Goal: Transaction & Acquisition: Purchase product/service

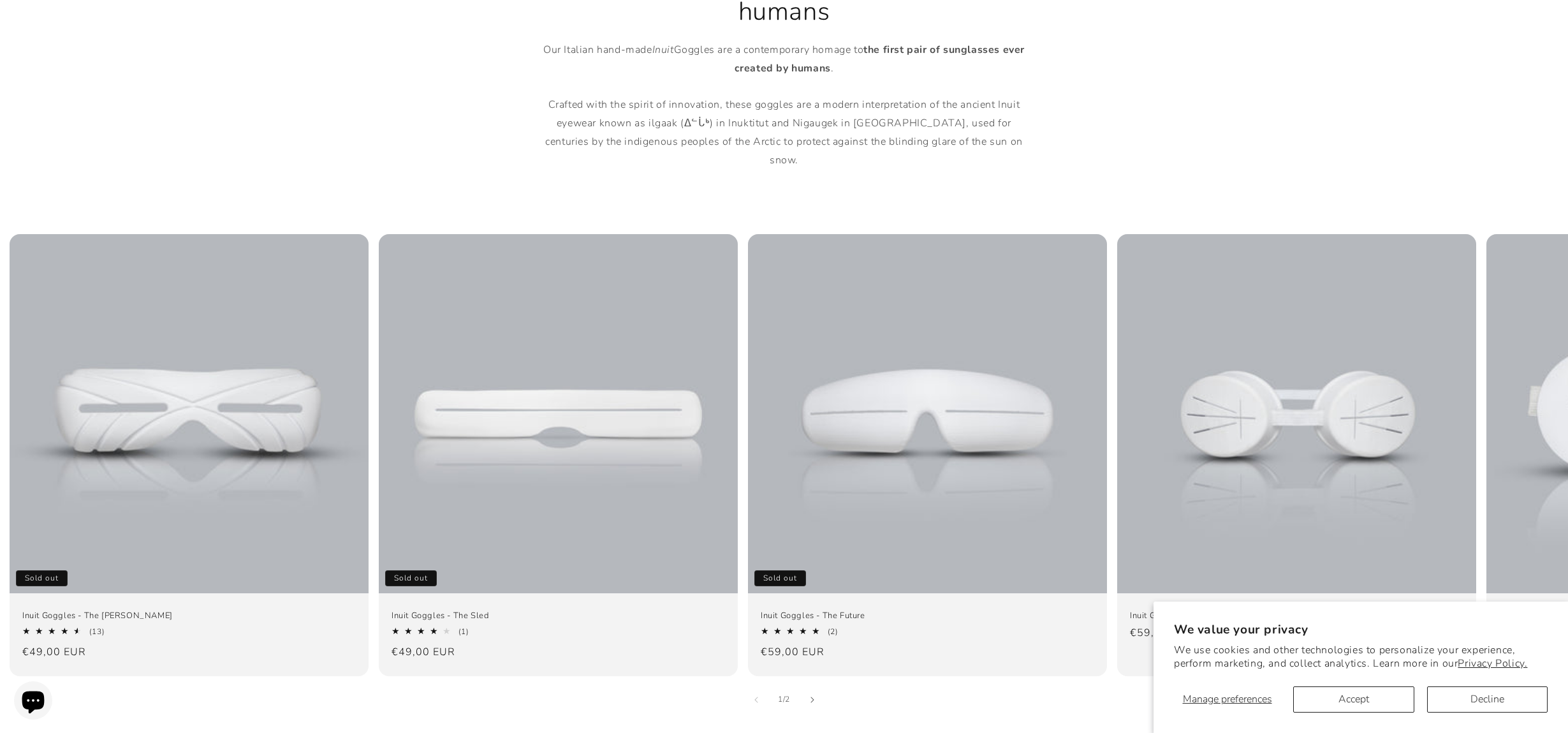
scroll to position [674, 0]
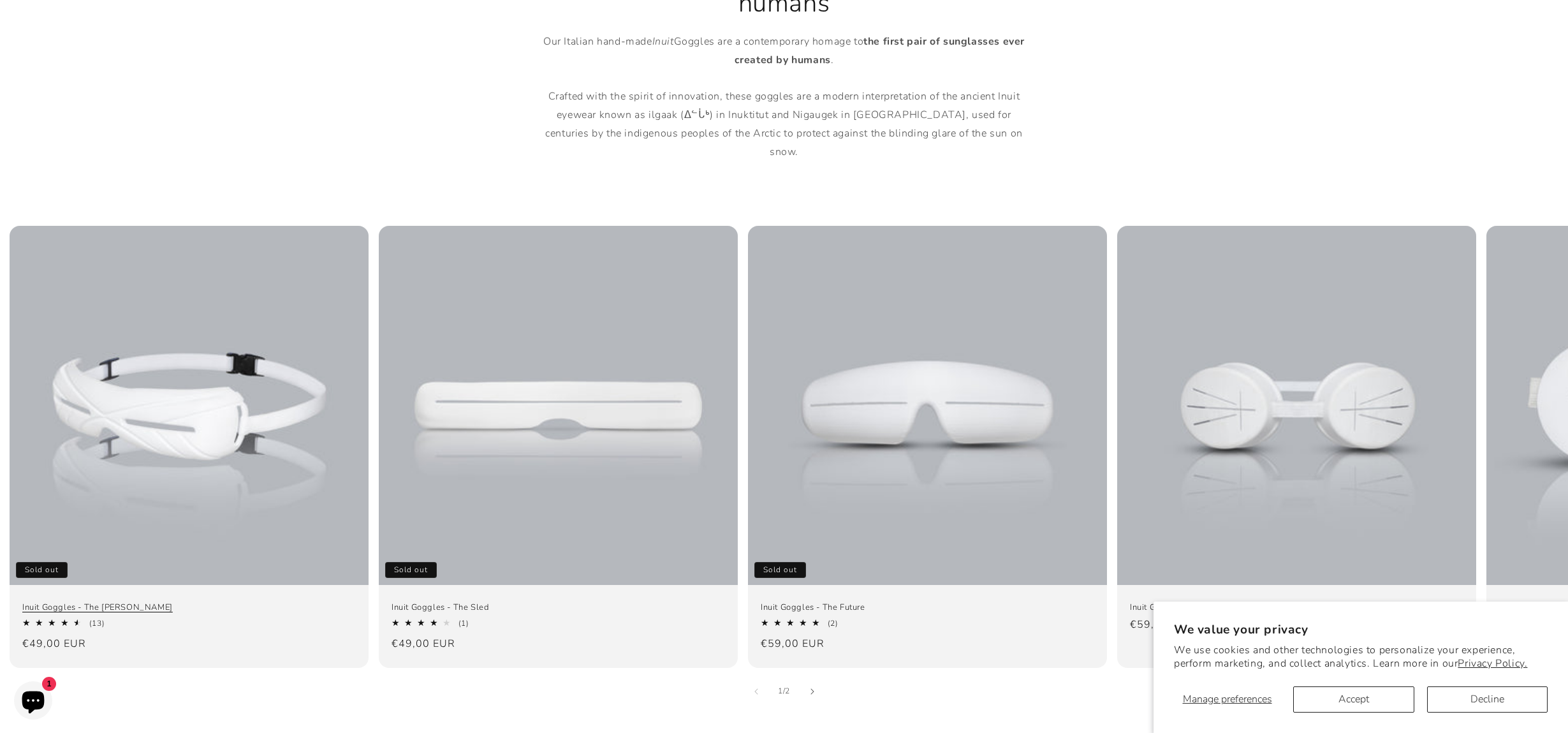
click at [212, 602] on link "Inuit Goggles - The [PERSON_NAME]" at bounding box center [189, 607] width 334 height 11
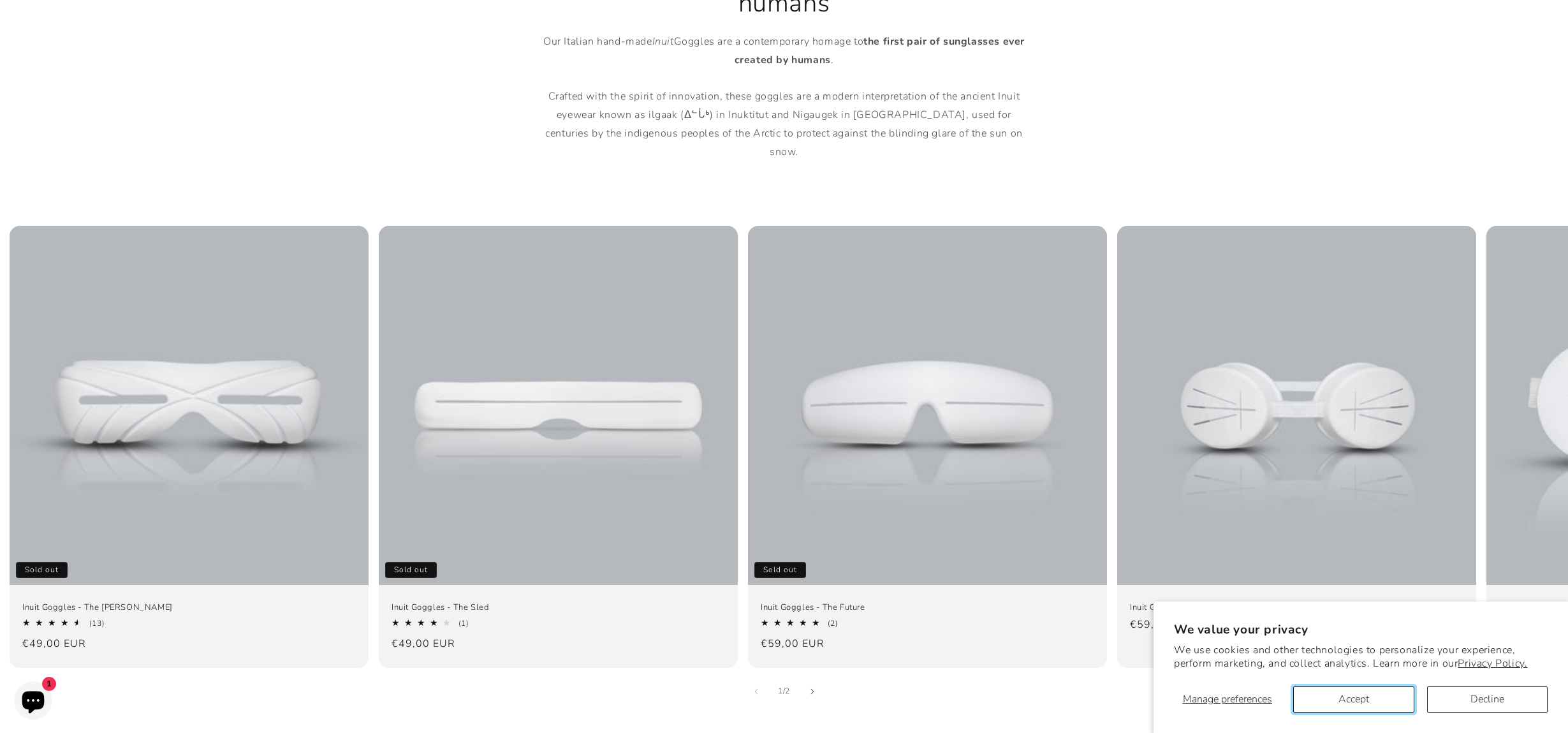
click at [1391, 703] on button "Accept" at bounding box center [1353, 699] width 120 height 26
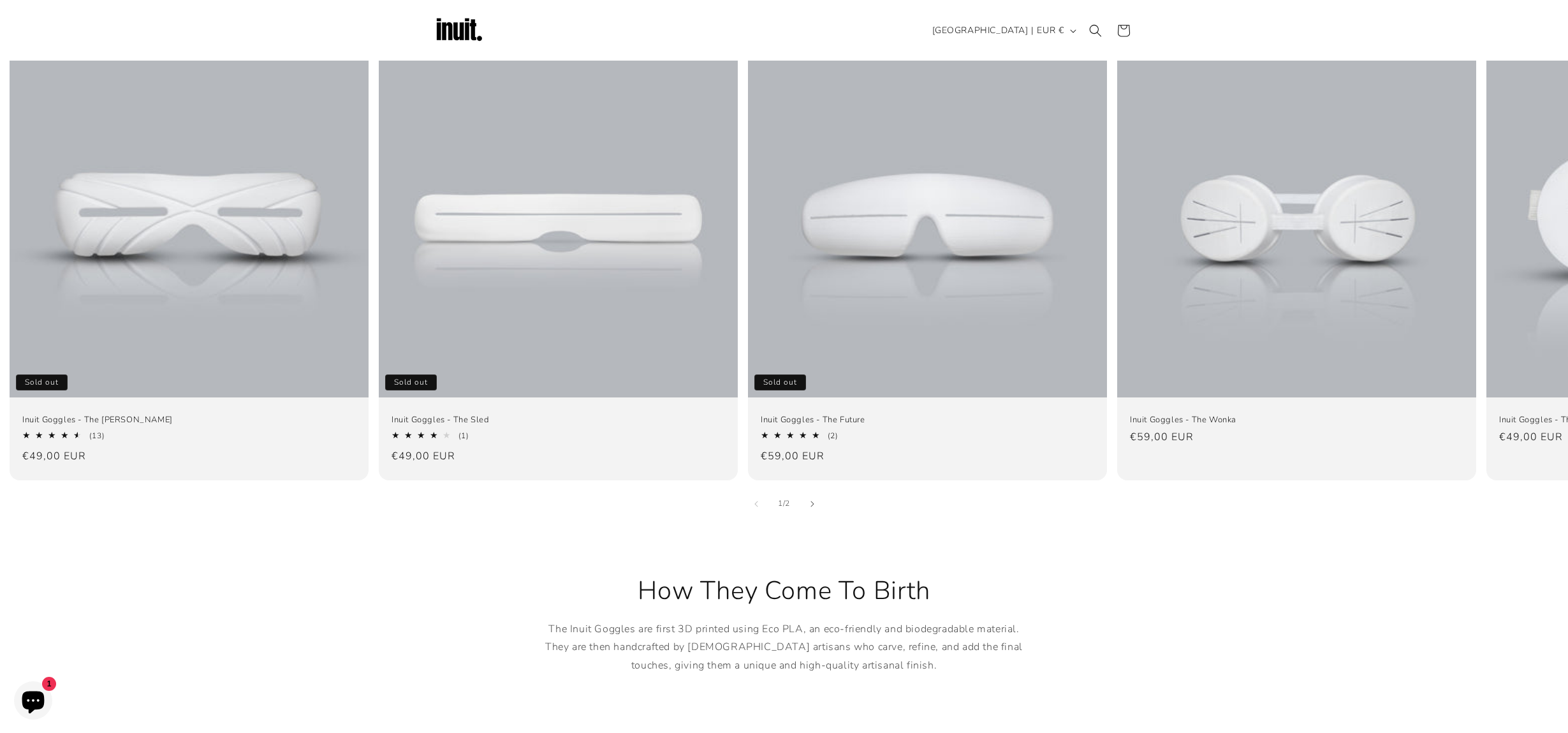
scroll to position [485, 0]
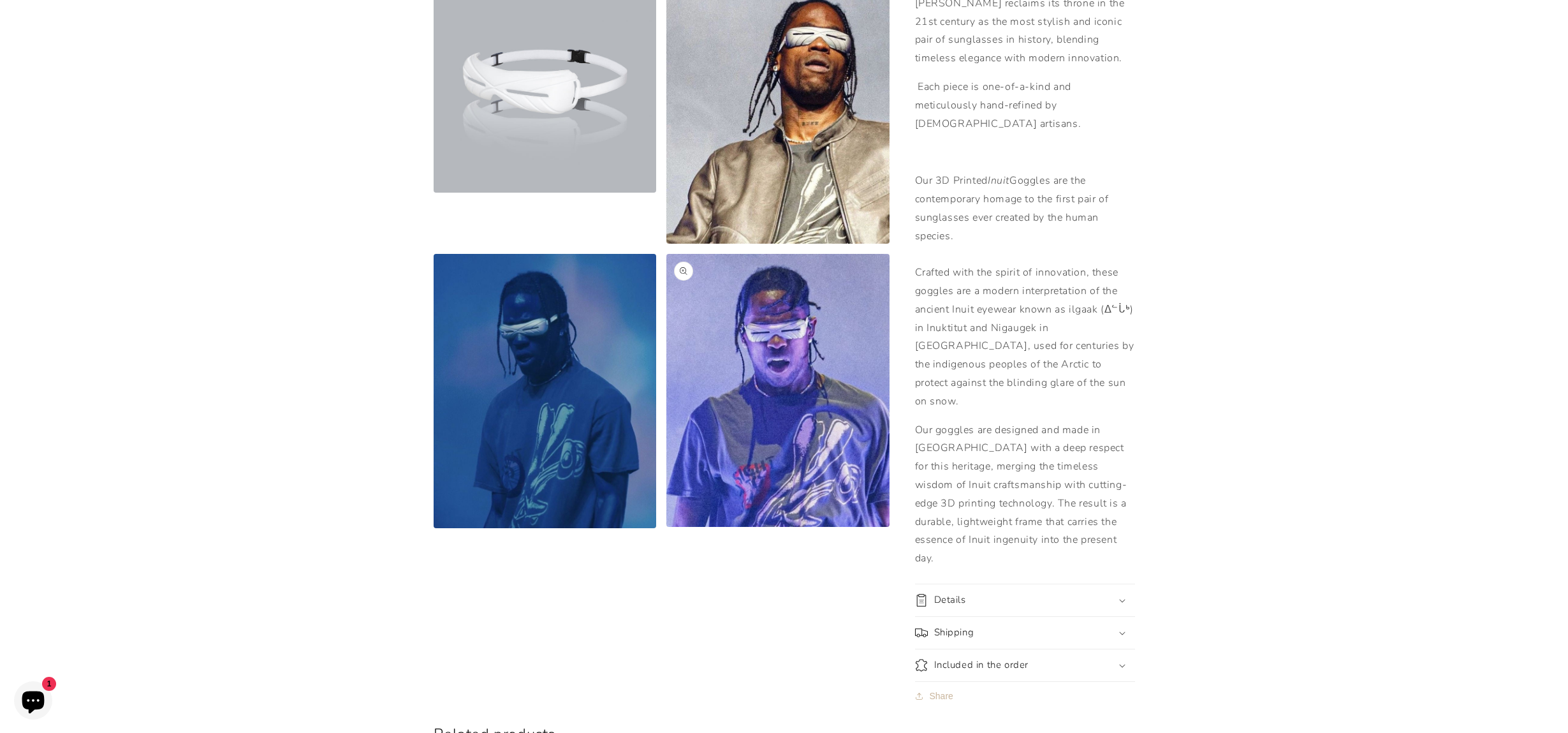
scroll to position [927, 0]
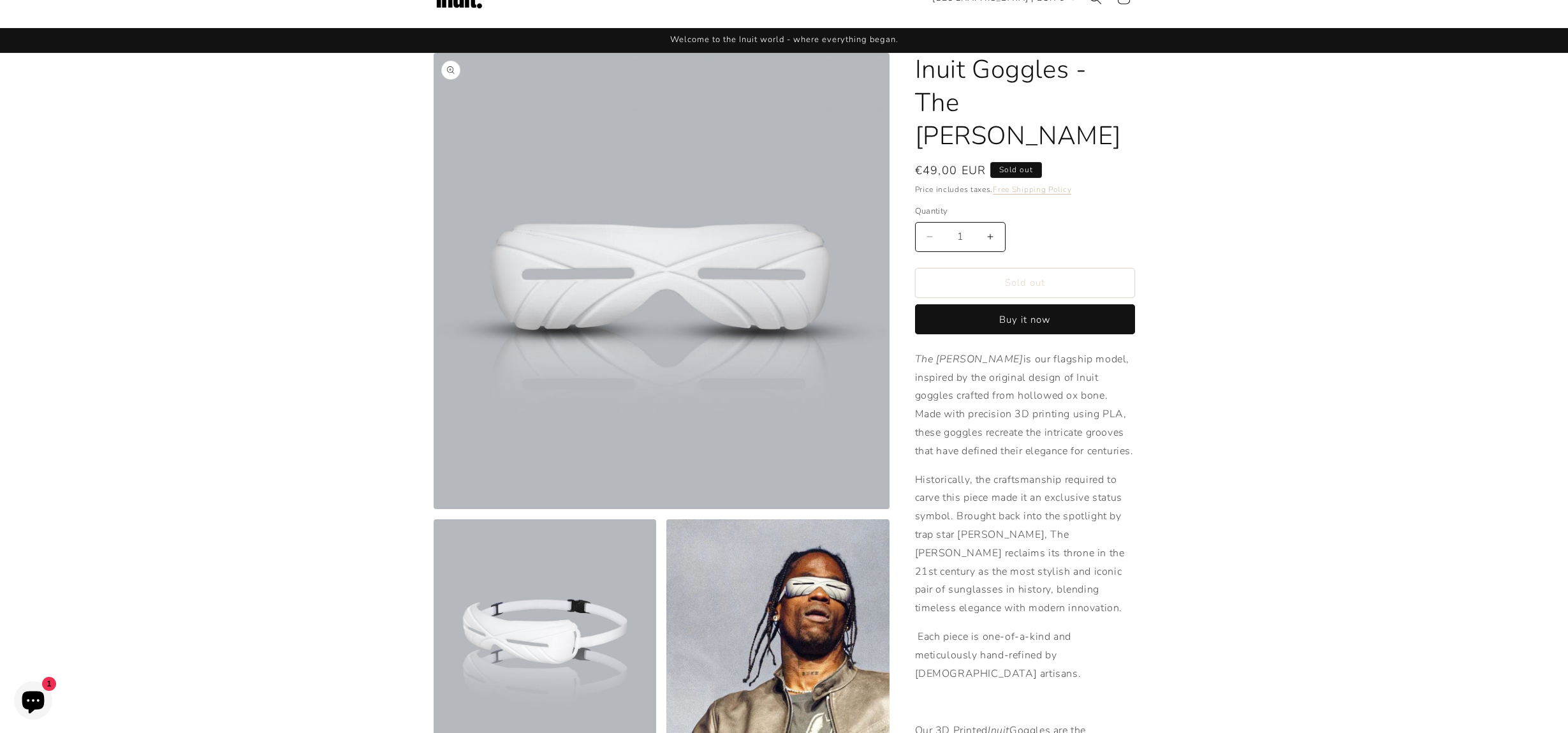
scroll to position [65, 0]
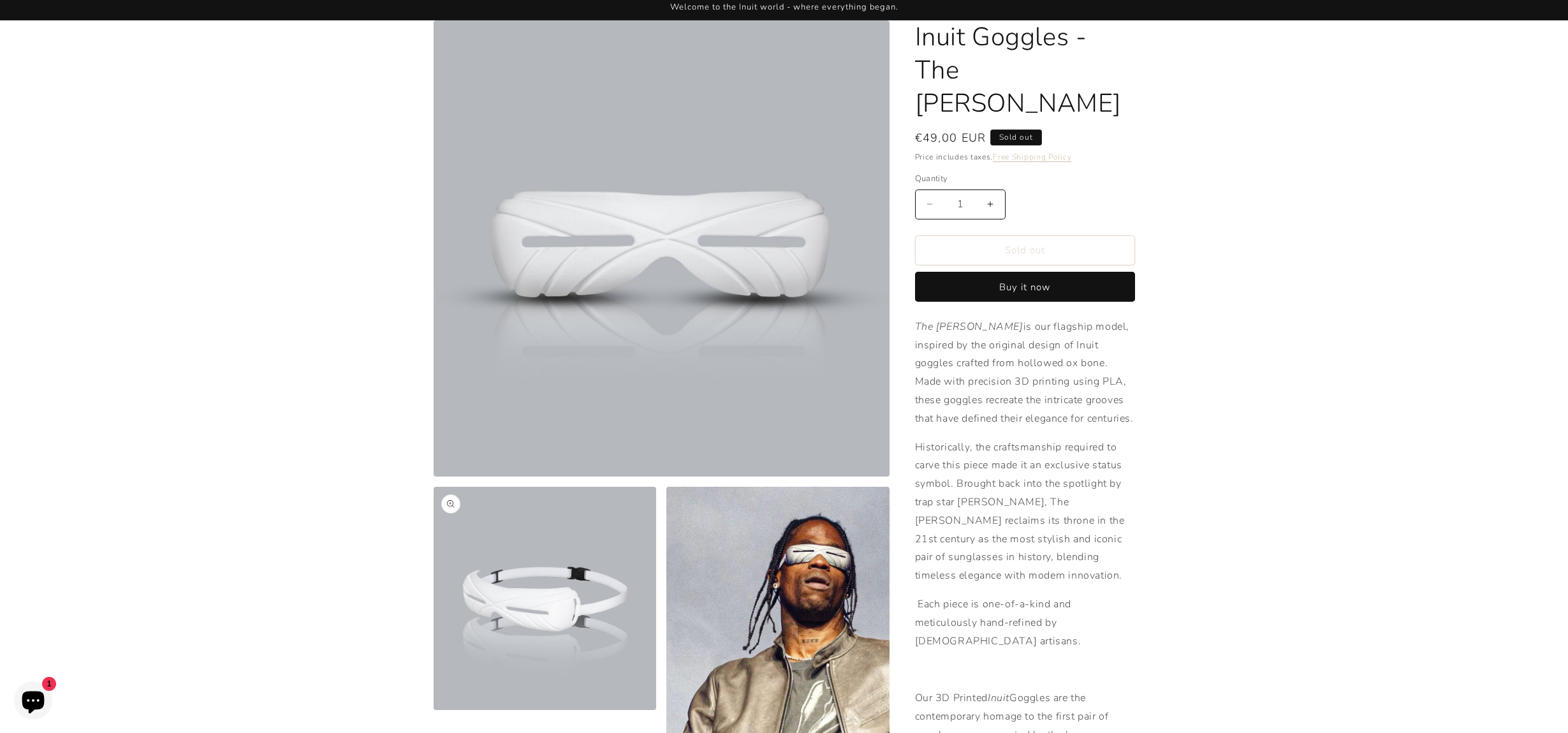
click at [434, 710] on button "Open media 2 in modal" at bounding box center [434, 710] width 0 height 0
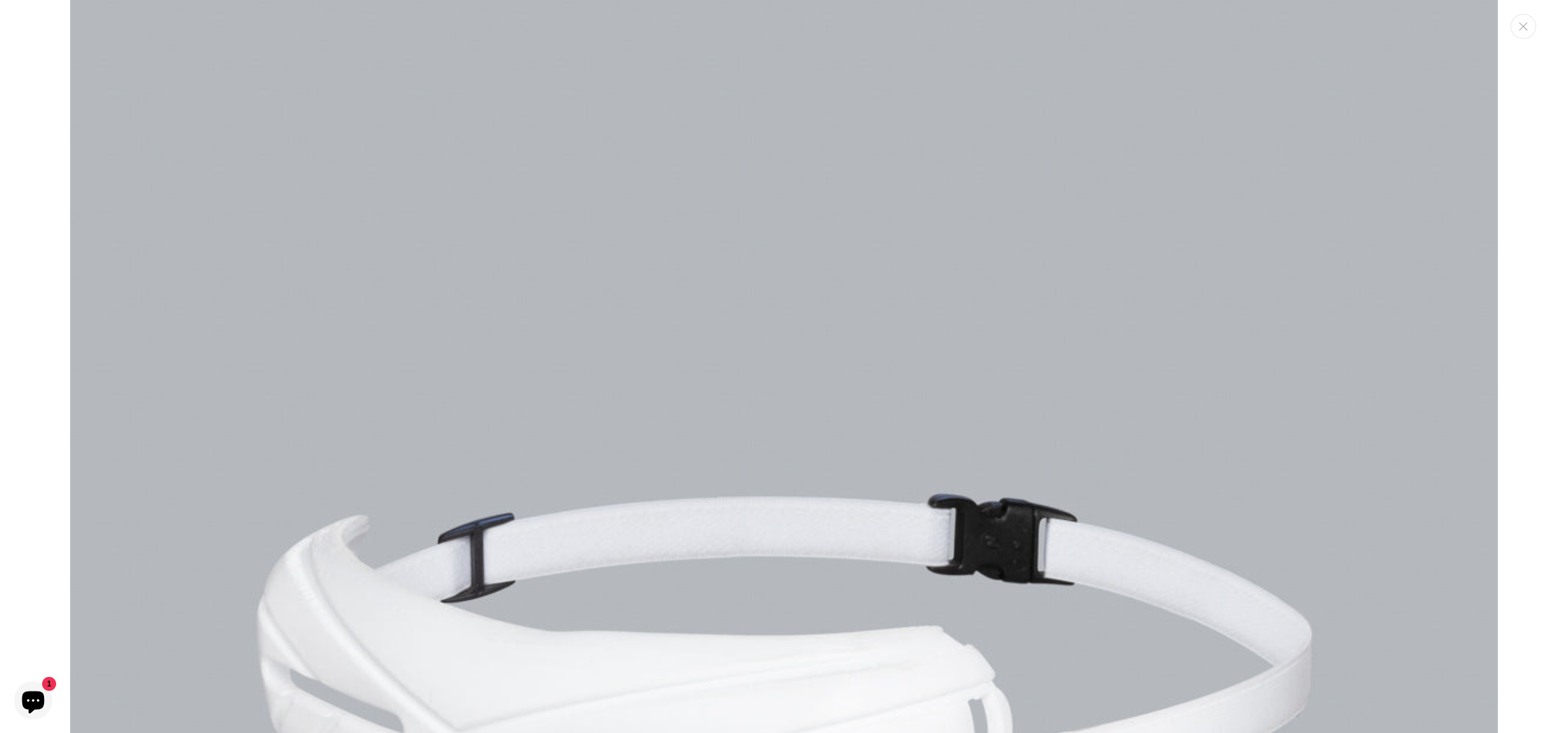
scroll to position [1682, 0]
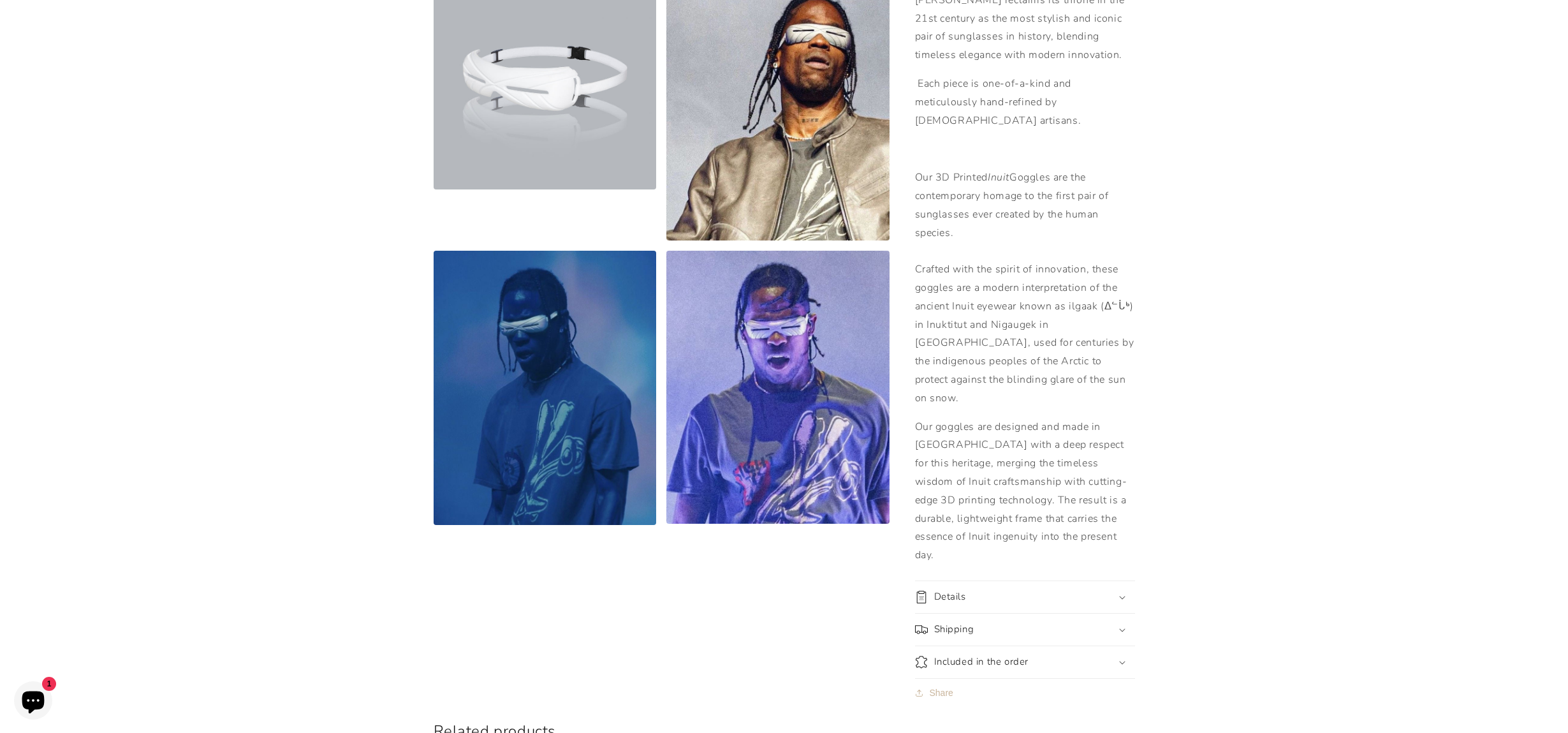
scroll to position [633, 0]
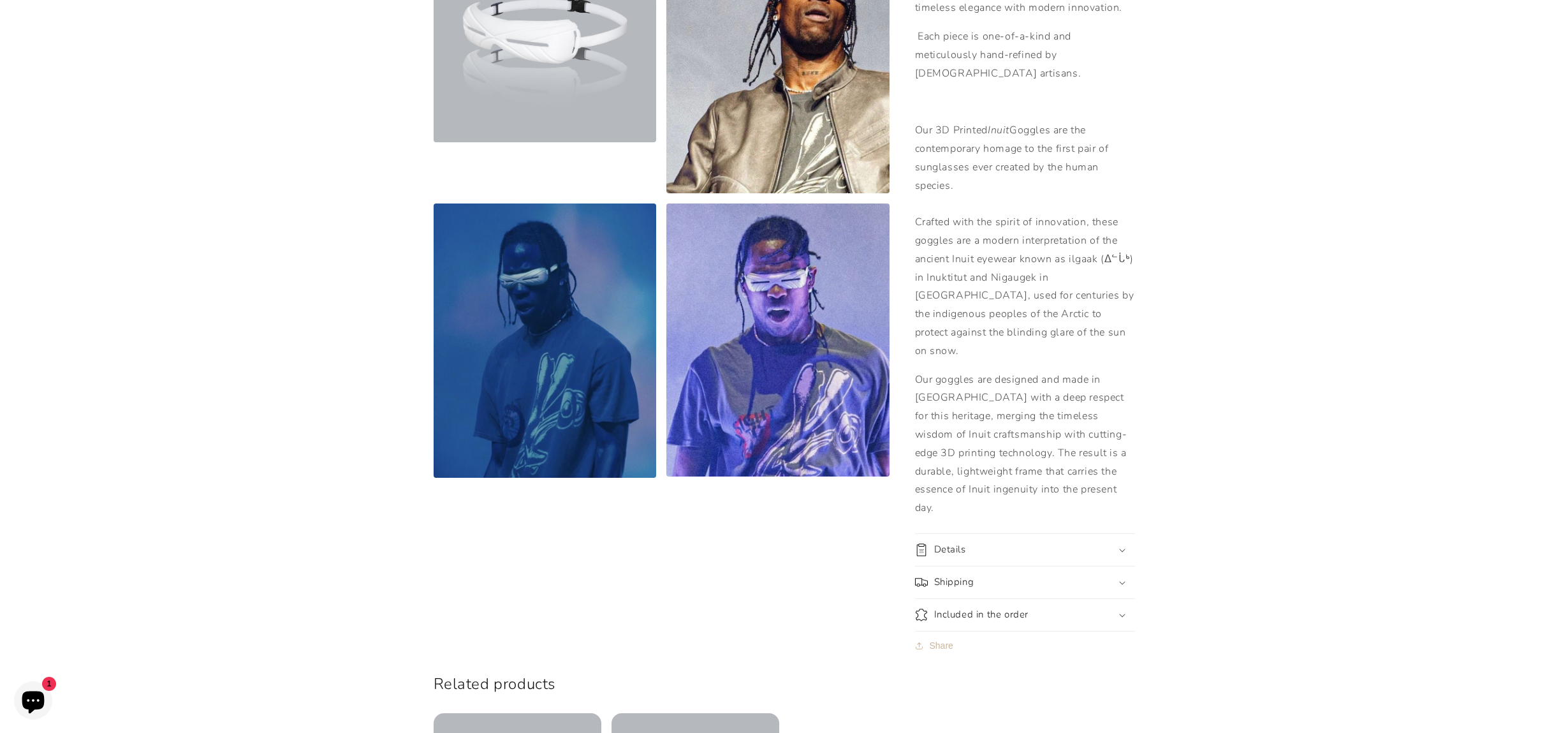
click at [1034, 609] on div "Included in the order" at bounding box center [1025, 615] width 220 height 13
click at [1112, 543] on div "Details" at bounding box center [1025, 549] width 220 height 13
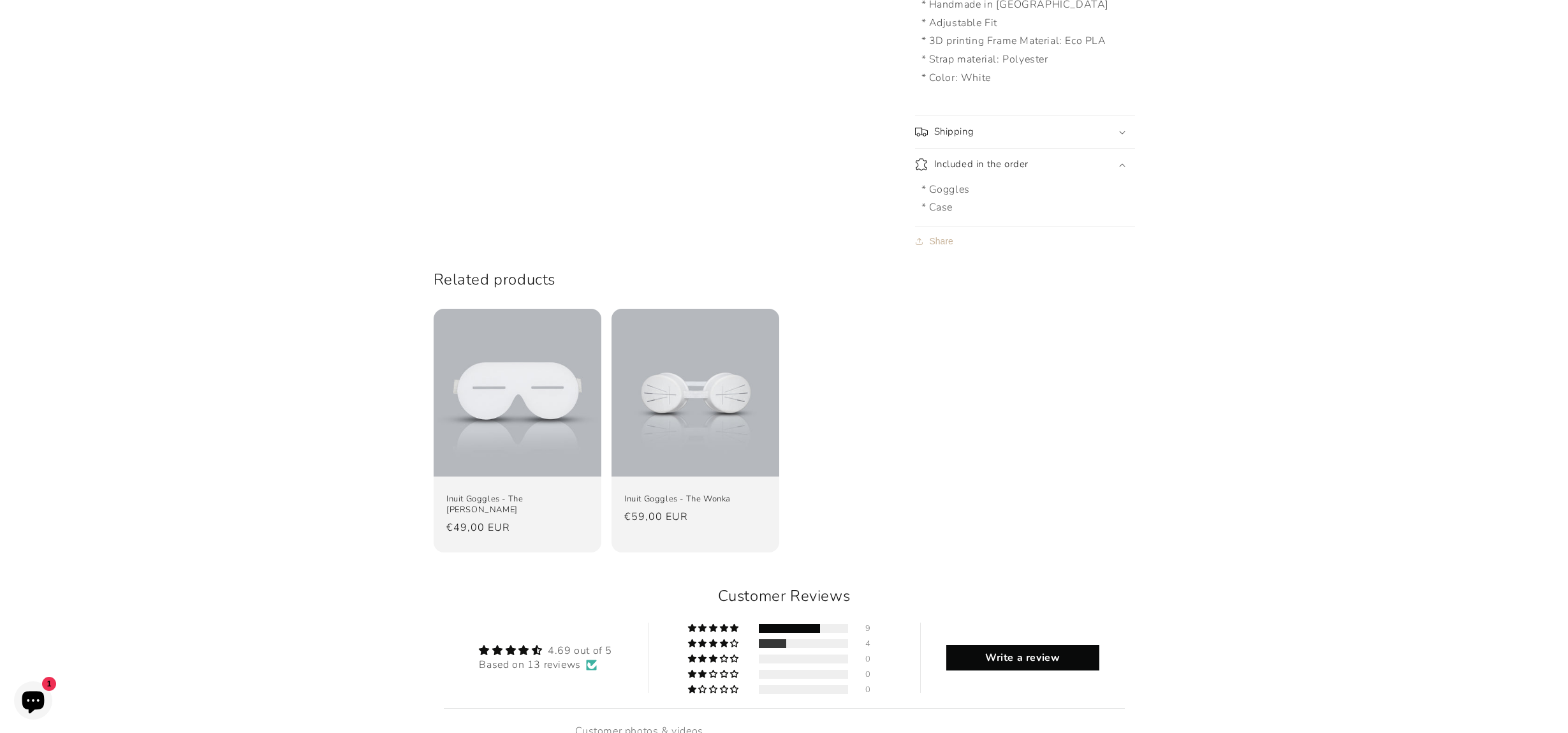
scroll to position [1262, 0]
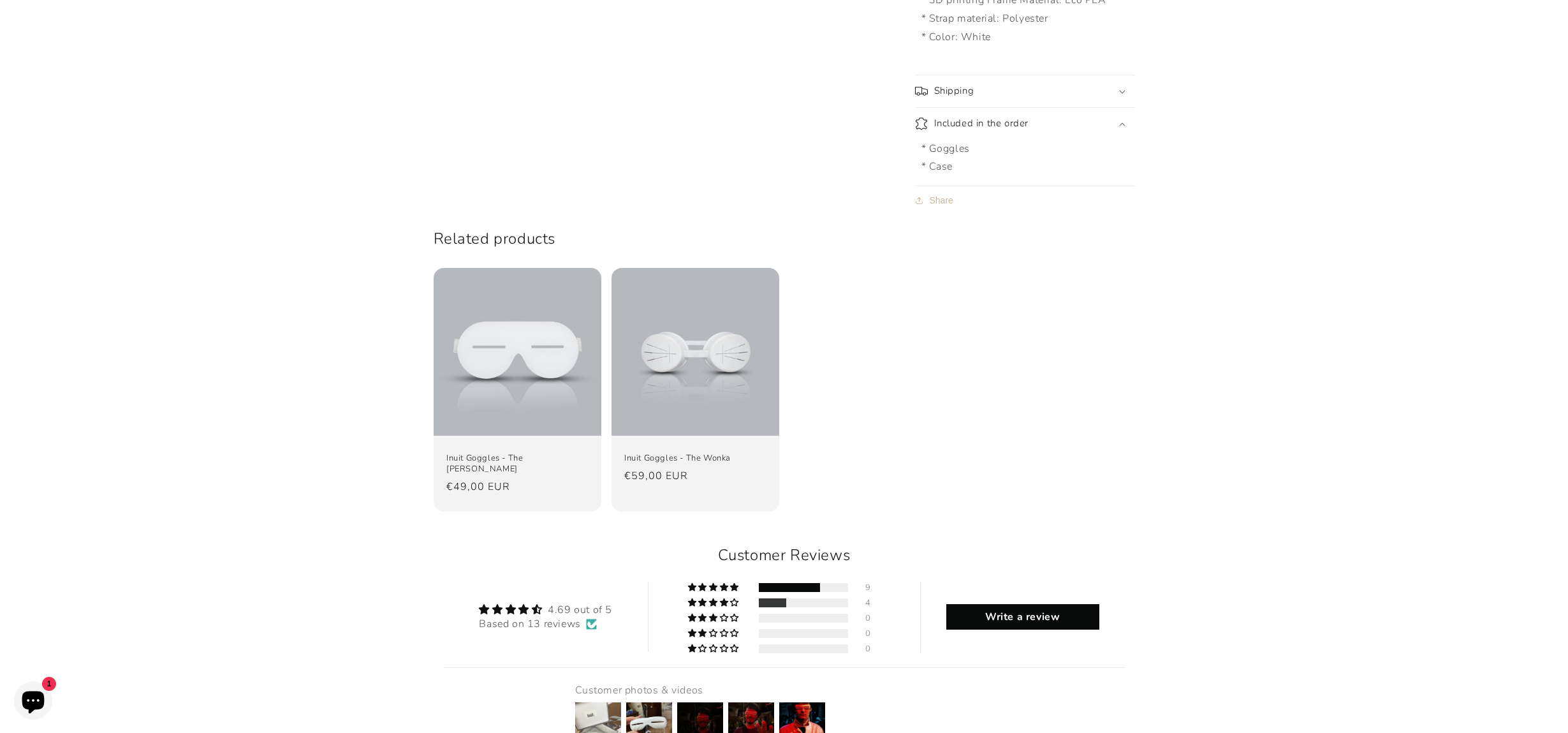
click at [599, 699] on img at bounding box center [598, 724] width 51 height 51
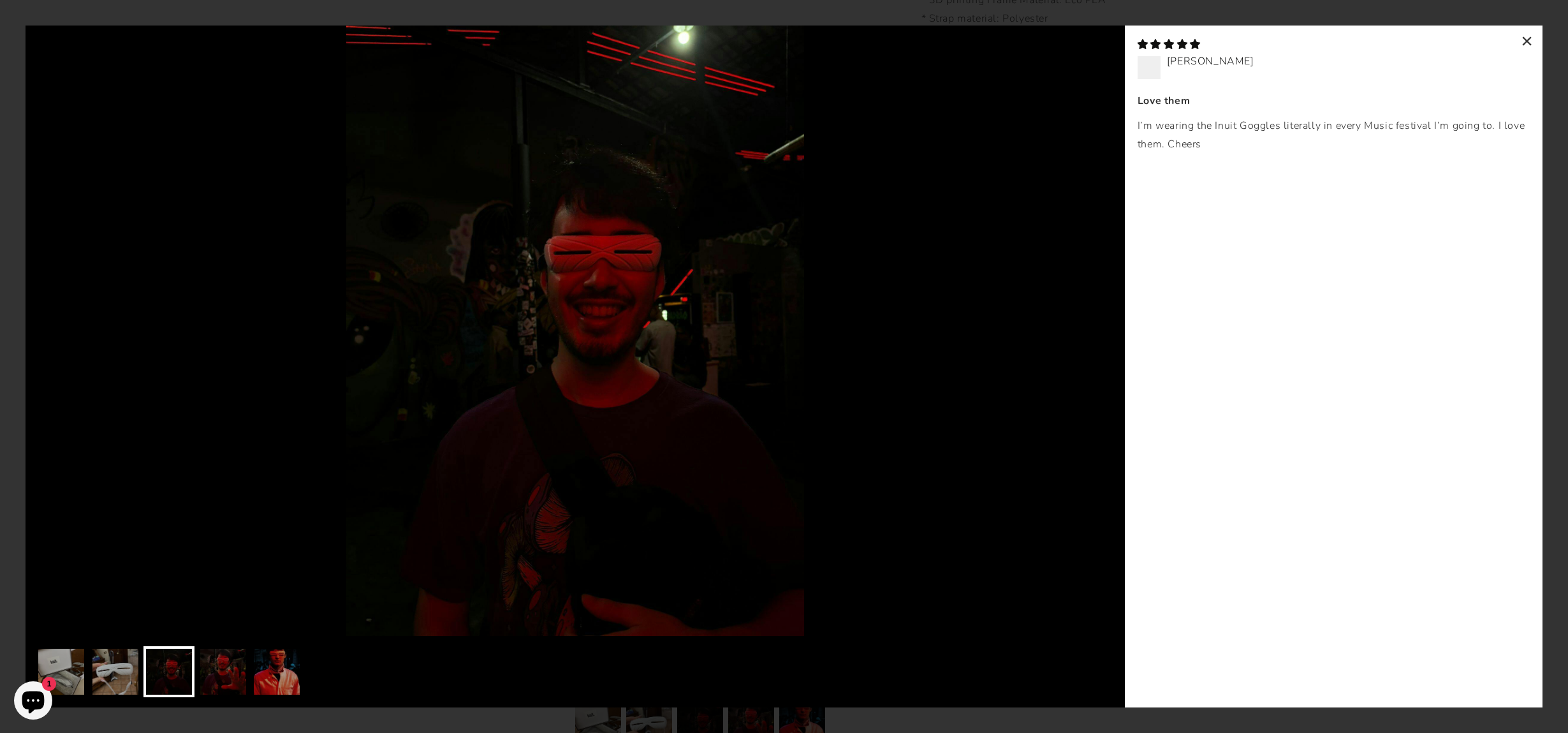
click at [1517, 40] on div "×" at bounding box center [1527, 41] width 30 height 30
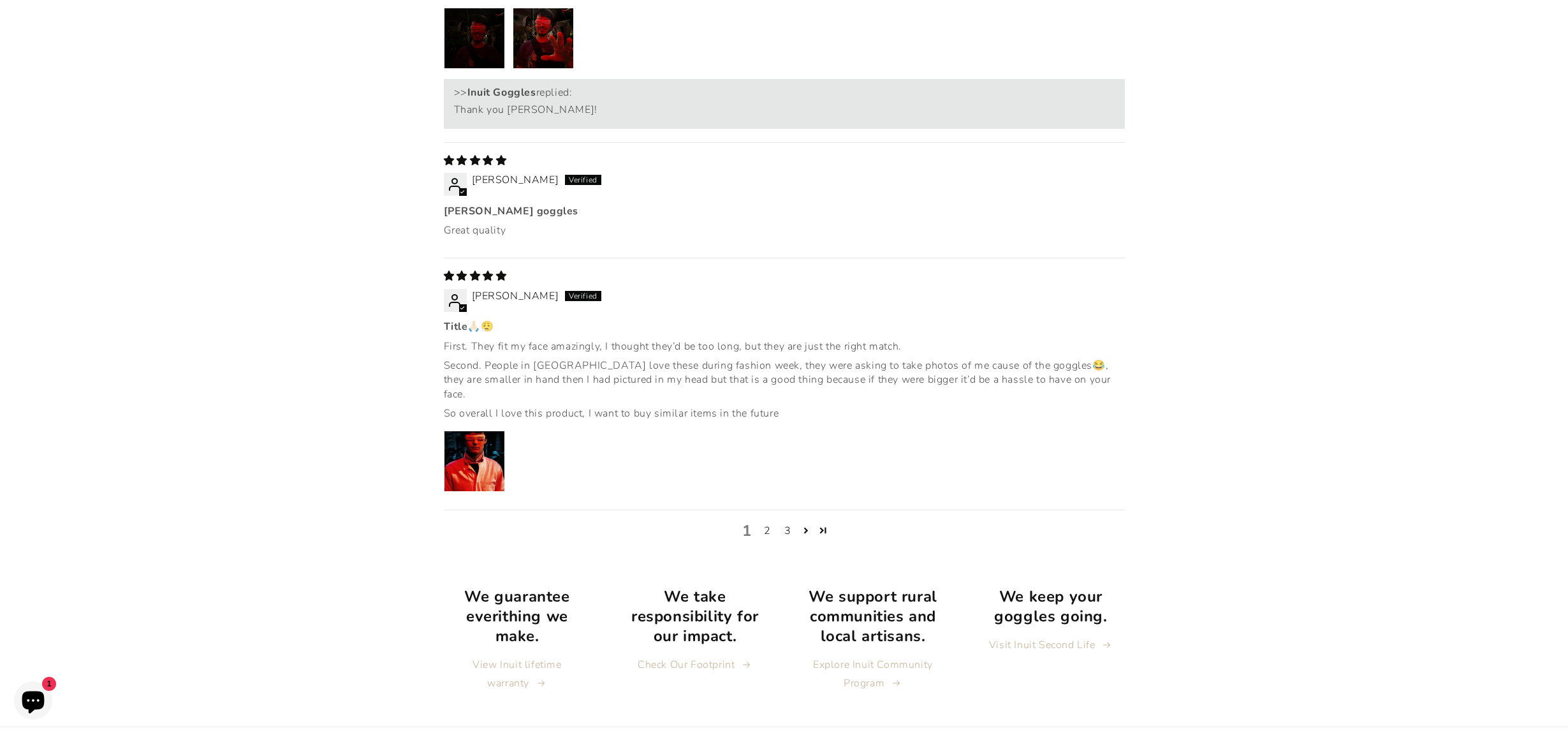
scroll to position [2366, 0]
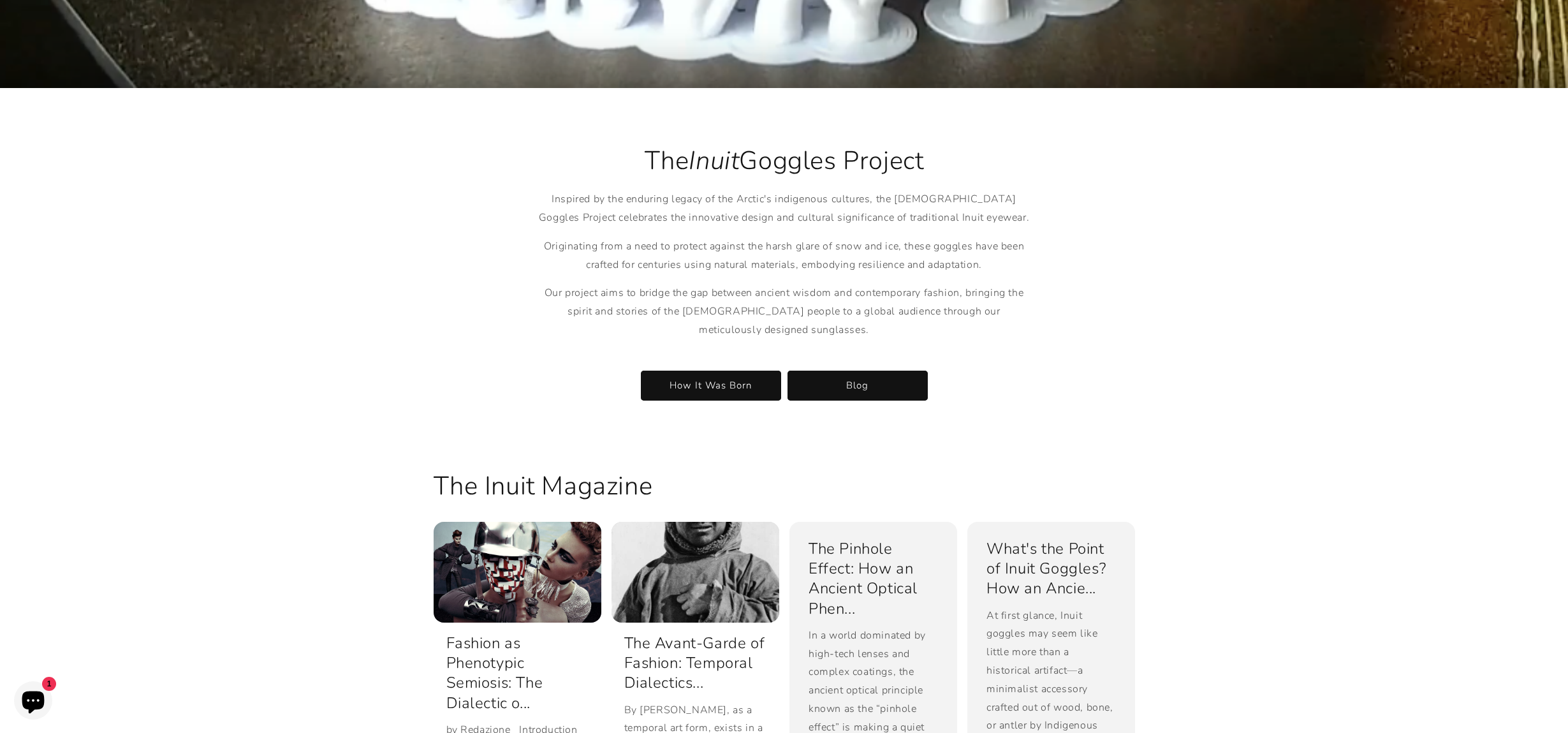
scroll to position [2666, 0]
